Goal: Task Accomplishment & Management: Use online tool/utility

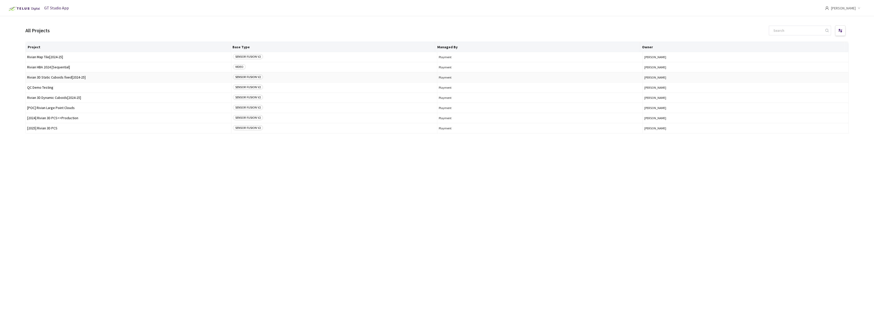
click at [68, 77] on span "Rivian 3D Static Cuboids fixed[2024-25]" at bounding box center [128, 77] width 203 height 4
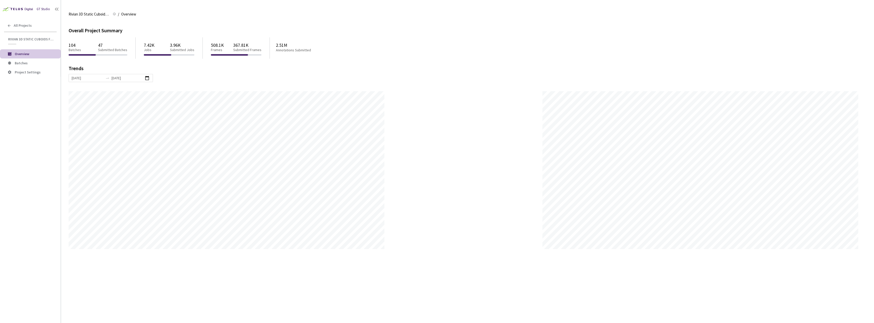
scroll to position [323, 874]
click at [34, 67] on li "Batches" at bounding box center [30, 62] width 61 height 9
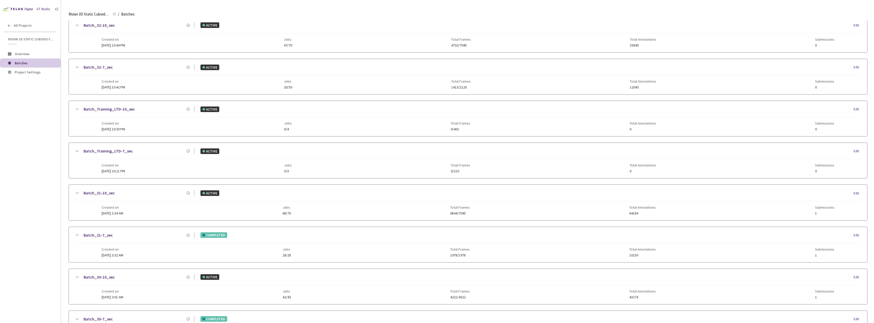
scroll to position [127, 0]
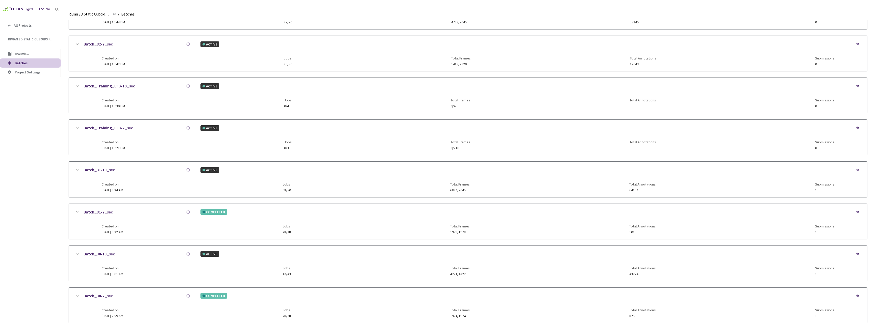
click at [144, 222] on div "Created on [DATE] 3:32 AM Jobs 28/28 Total Frames 1978/1978 Total Annotations 1…" at bounding box center [468, 227] width 733 height 14
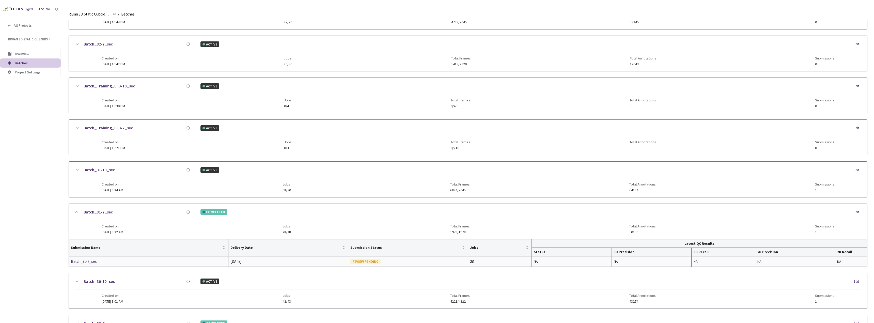
click at [107, 261] on div "Batch_31-7_sec" at bounding box center [98, 261] width 54 height 6
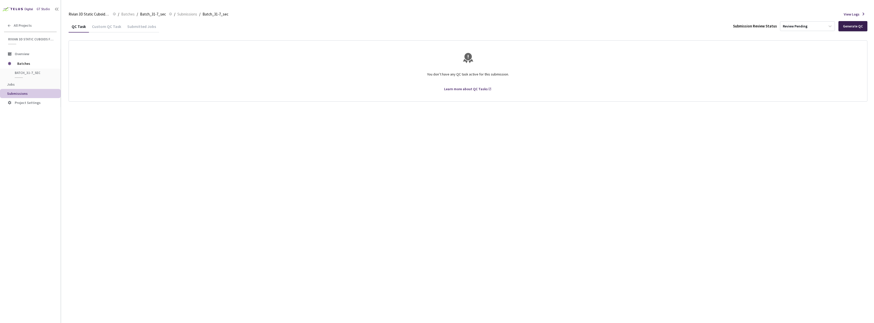
click at [857, 26] on div "Generate QC" at bounding box center [853, 26] width 20 height 4
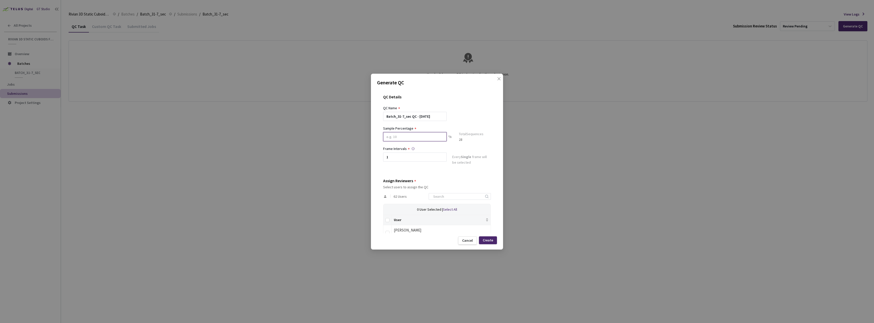
click at [430, 139] on input at bounding box center [415, 136] width 64 height 9
type input "100"
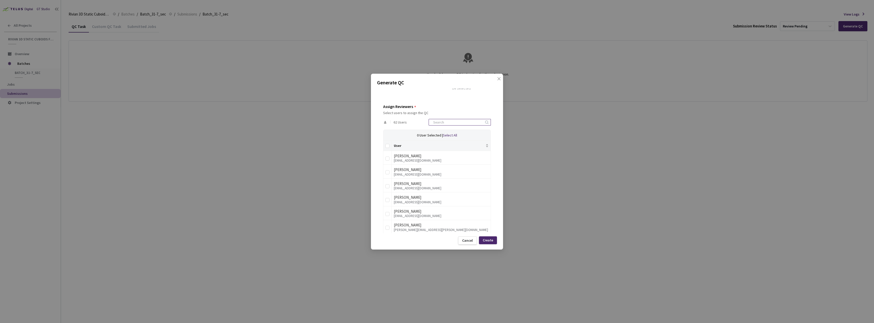
click at [459, 123] on input at bounding box center [457, 122] width 54 height 6
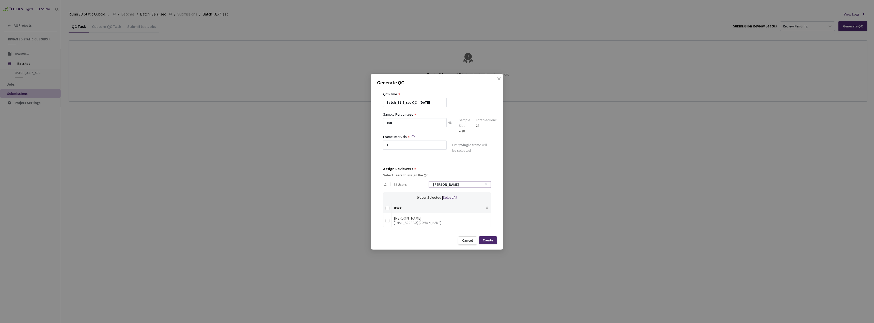
scroll to position [14, 0]
type input "[PERSON_NAME]"
click at [385, 224] on td at bounding box center [387, 220] width 8 height 14
click at [388, 221] on input "checkbox" at bounding box center [388, 221] width 4 height 4
checkbox input "true"
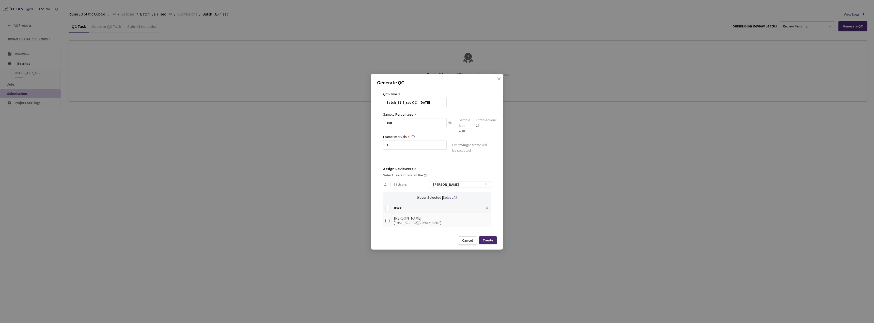
checkbox input "true"
drag, startPoint x: 462, startPoint y: 183, endPoint x: 414, endPoint y: 187, distance: 47.5
click at [434, 182] on input "[PERSON_NAME]" at bounding box center [457, 184] width 54 height 6
type input "n"
checkbox input "false"
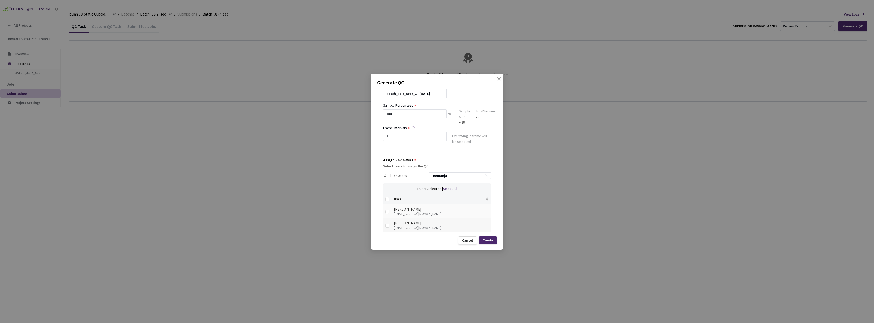
scroll to position [28, 0]
type input "nemanja"
click at [383, 223] on div "User Nemanja Ilic [EMAIL_ADDRESS][DOMAIN_NAME] Nemanja Plazinic [EMAIL_ADDRESS]…" at bounding box center [437, 208] width 108 height 38
click at [389, 221] on input "checkbox" at bounding box center [388, 221] width 4 height 4
checkbox input "true"
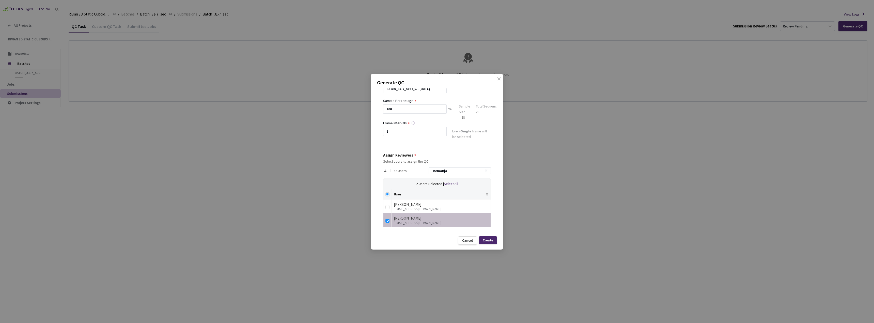
drag, startPoint x: 451, startPoint y: 170, endPoint x: 426, endPoint y: 171, distance: 24.4
click at [426, 170] on div "62 Users nemanja" at bounding box center [437, 170] width 108 height 15
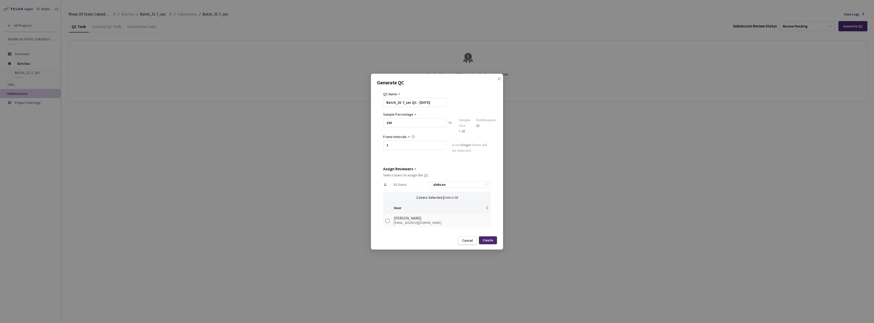
type input "aleksan"
click at [388, 221] on input "checkbox" at bounding box center [388, 221] width 4 height 4
checkbox input "true"
drag, startPoint x: 464, startPoint y: 183, endPoint x: 418, endPoint y: 182, distance: 45.7
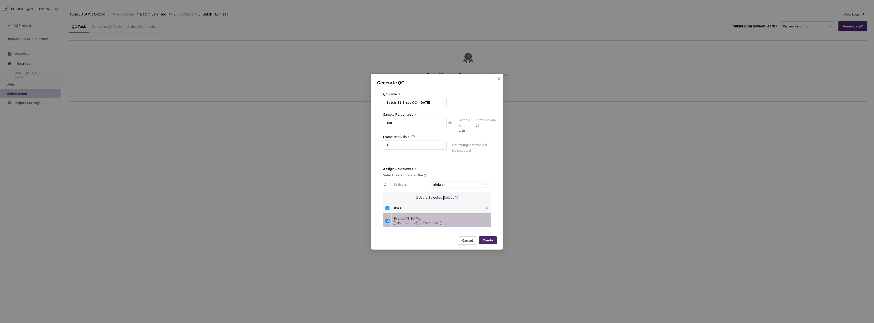
click at [418, 182] on div "62 Users [PERSON_NAME]" at bounding box center [437, 184] width 108 height 15
type input "n"
checkbox input "false"
type input "nebojsa"
click at [488, 241] on div "Create" at bounding box center [488, 240] width 10 height 4
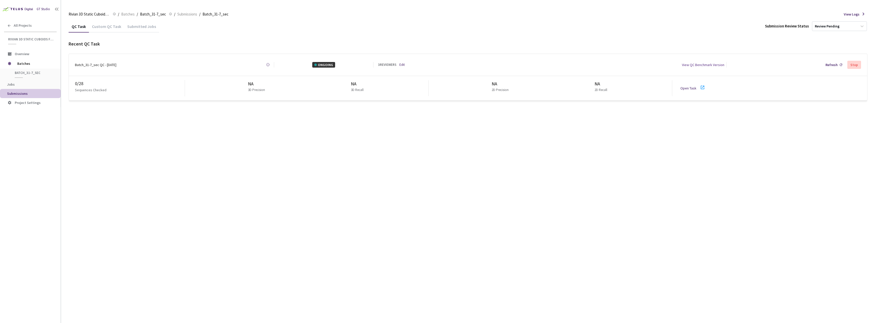
drag, startPoint x: 617, startPoint y: 152, endPoint x: 630, endPoint y: 121, distance: 33.7
click at [618, 152] on div "QC Task Custom QC Task Submitted Jobs Submission Review Status Review Pending R…" at bounding box center [468, 171] width 799 height 303
click at [684, 86] on link "Open Task" at bounding box center [689, 88] width 16 height 5
